Goal: Navigation & Orientation: Go to known website

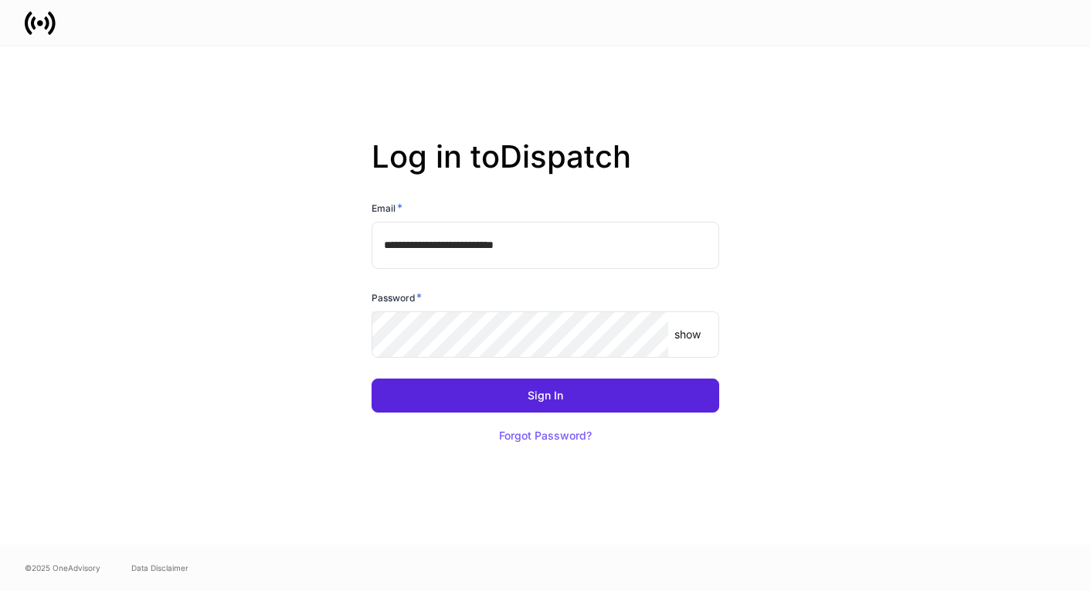
click at [568, 243] on input "**********" at bounding box center [546, 245] width 348 height 46
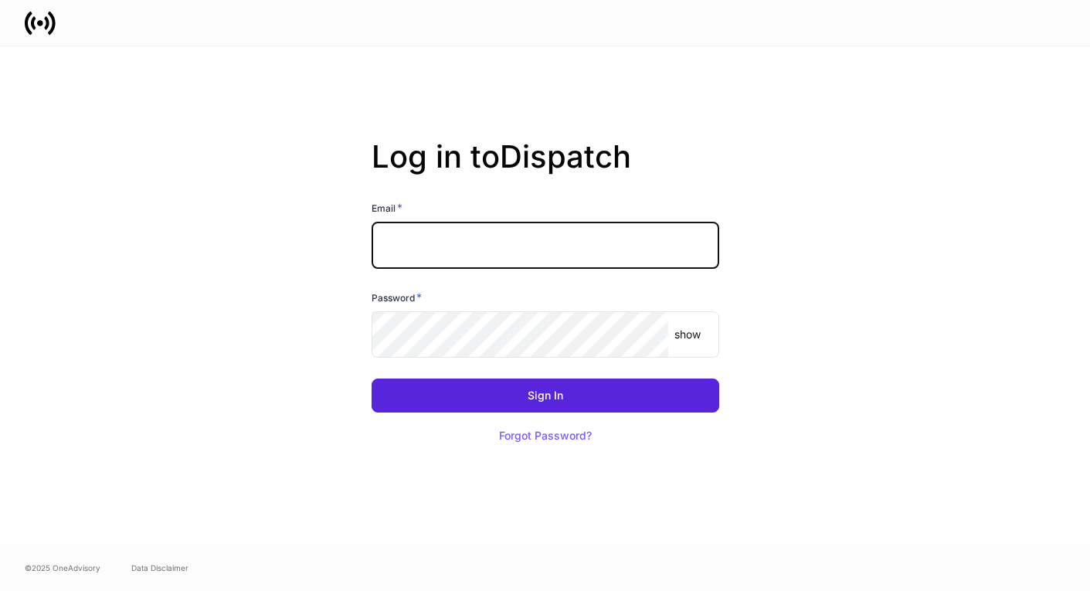
type input "**********"
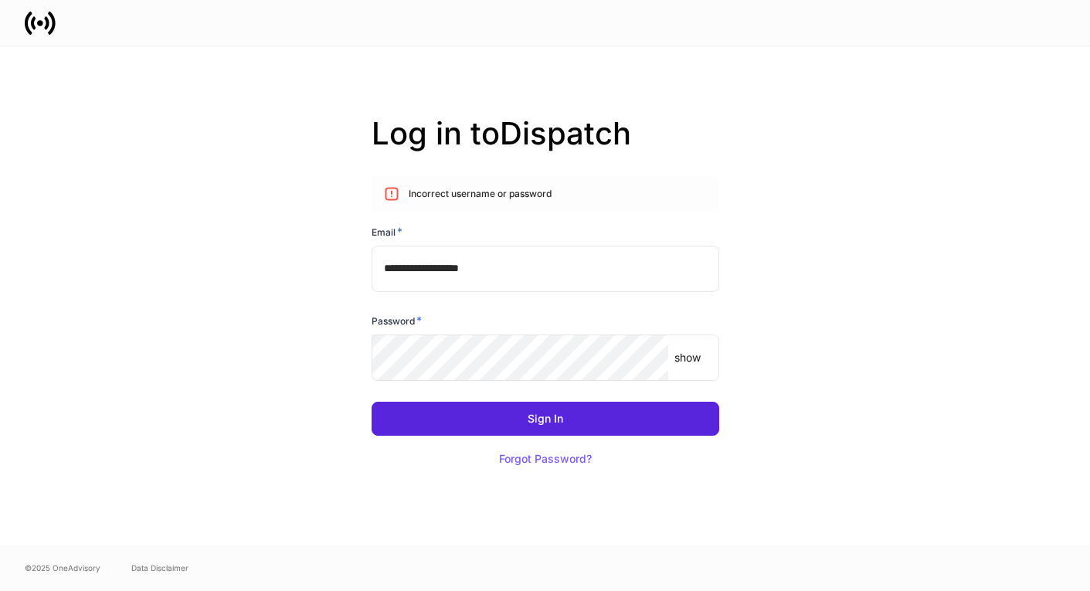
click at [534, 261] on input "**********" at bounding box center [546, 269] width 348 height 46
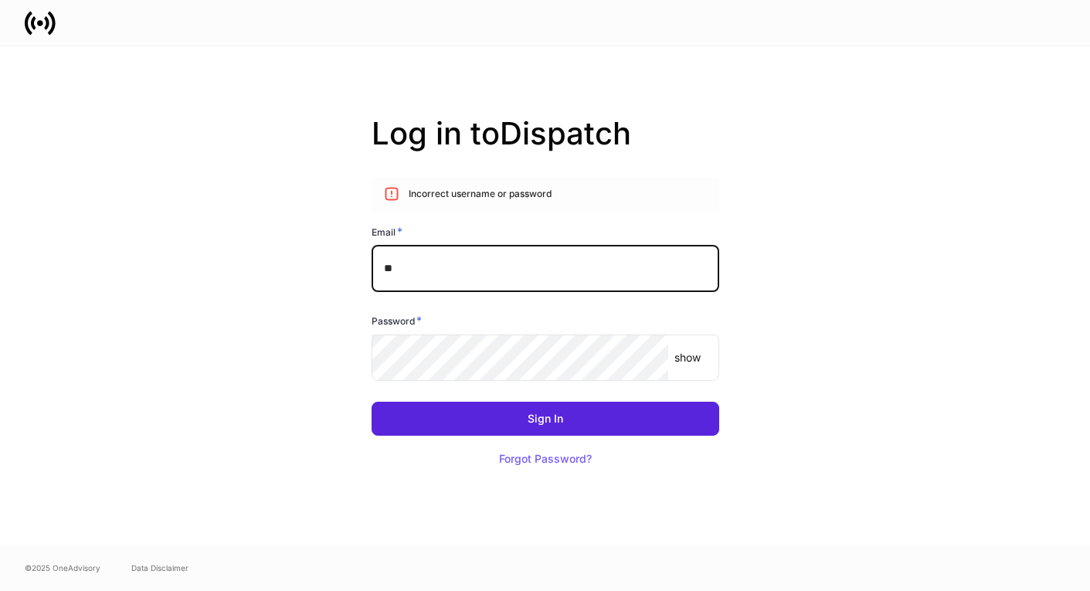
type input "**********"
